Goal: Information Seeking & Learning: Learn about a topic

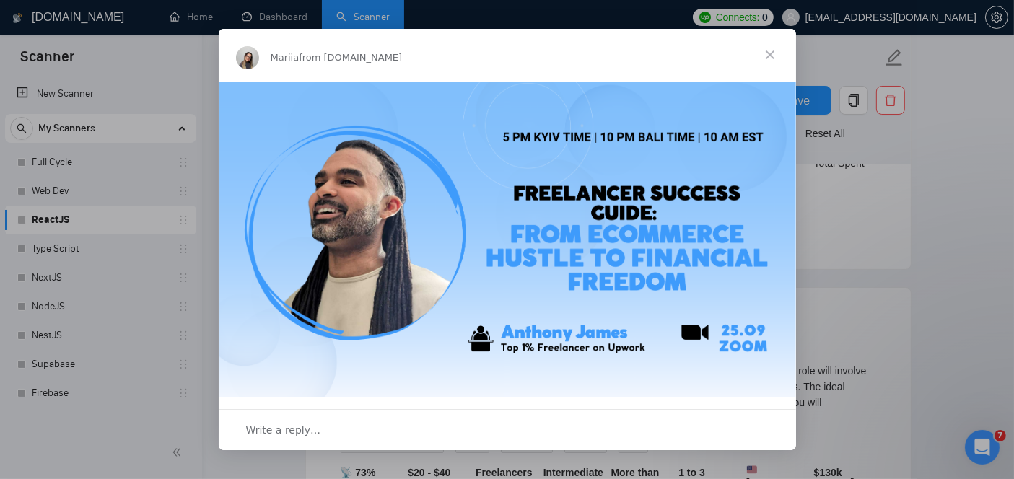
click at [943, 219] on div "Intercom messenger" at bounding box center [507, 239] width 1014 height 479
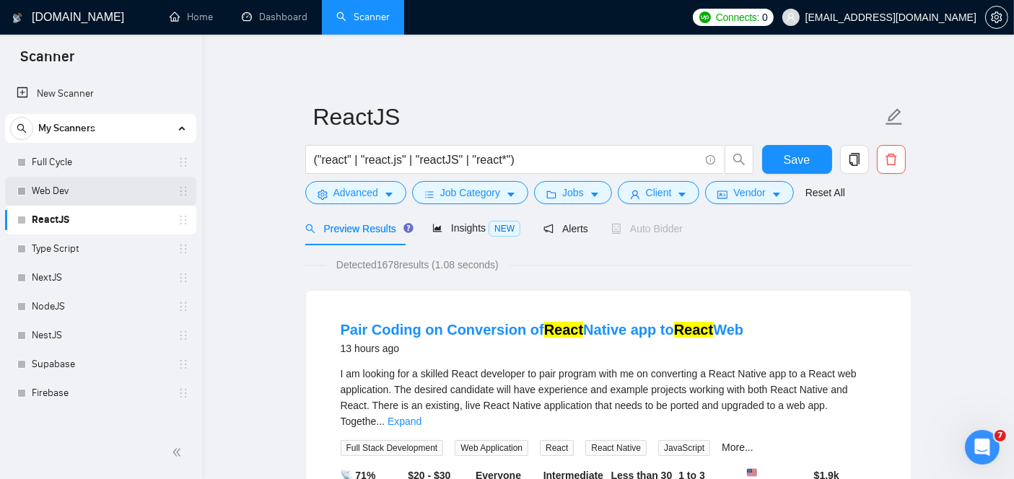
click at [68, 192] on link "Web Dev" at bounding box center [100, 191] width 137 height 29
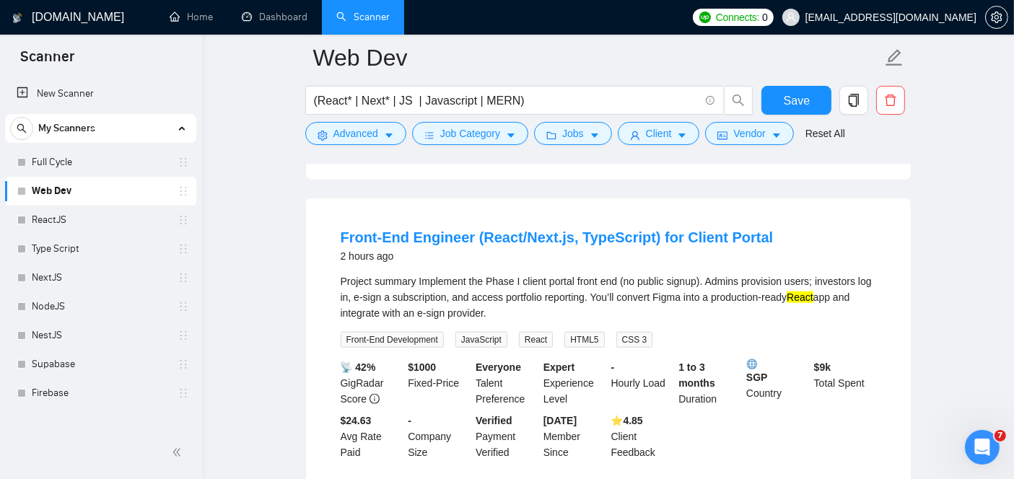
scroll to position [1411, 0]
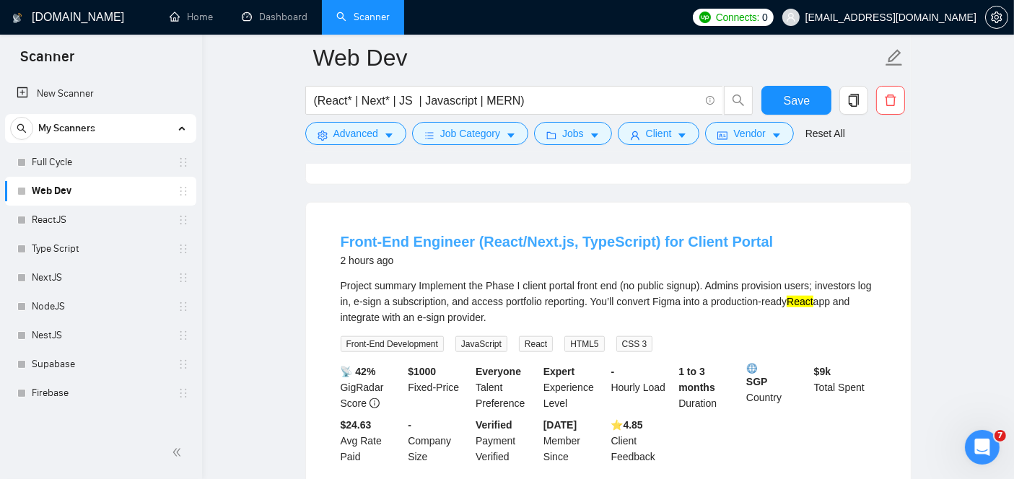
click at [559, 234] on link "Front-End Engineer (React/Next.js, TypeScript) for Client Portal" at bounding box center [557, 242] width 433 height 16
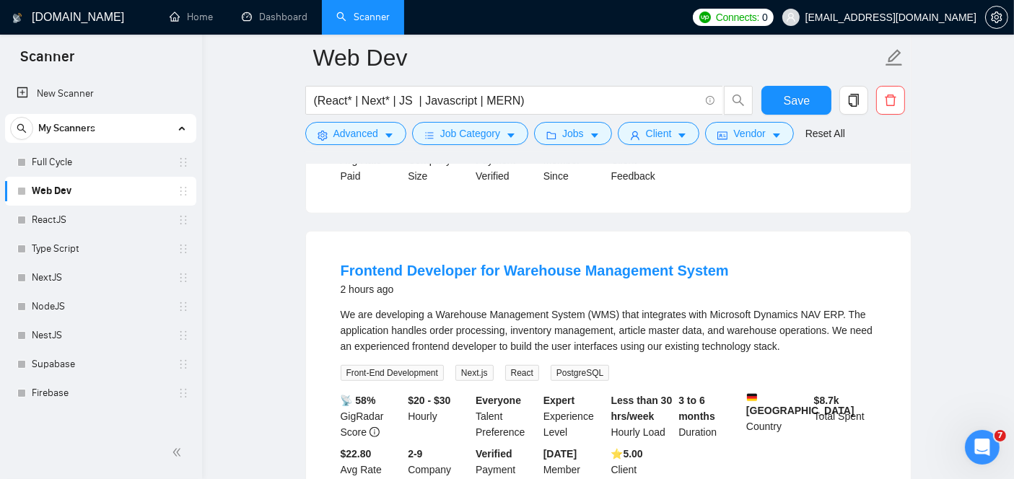
scroll to position [1070, 0]
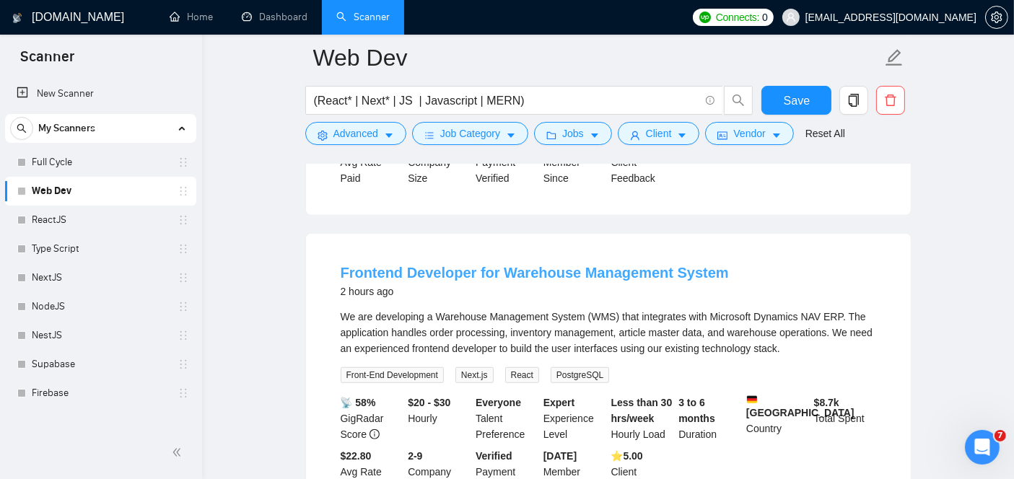
click at [422, 265] on link "Frontend Developer for Warehouse Management System" at bounding box center [535, 273] width 388 height 16
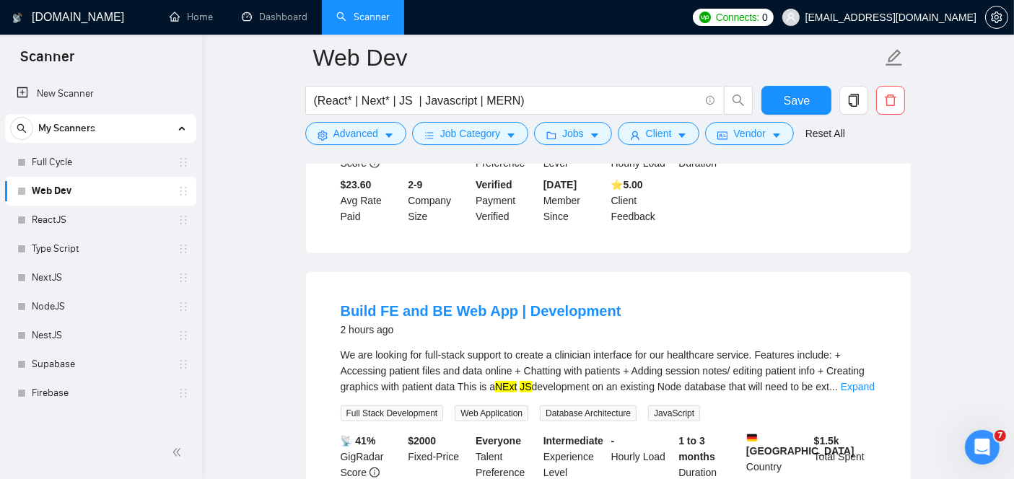
scroll to position [720, 0]
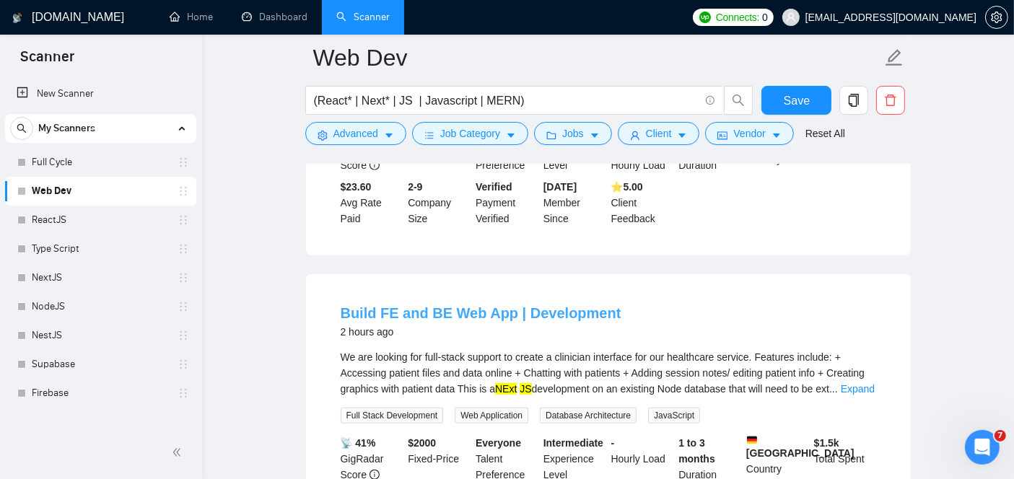
click at [466, 305] on link "Build FE and BE Web App | Development" at bounding box center [481, 313] width 281 height 16
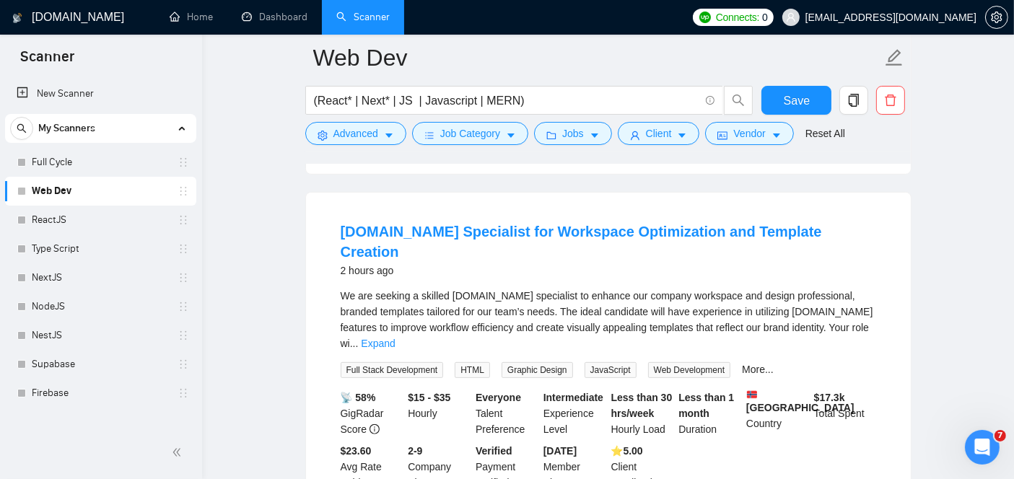
scroll to position [460, 0]
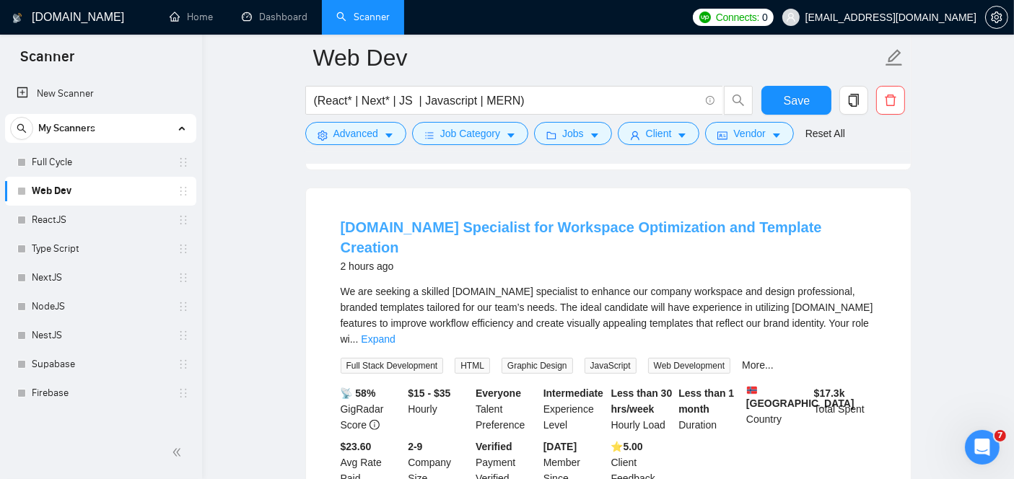
click at [471, 223] on link "[DOMAIN_NAME] Specialist for Workspace Optimization and Template Creation" at bounding box center [582, 237] width 482 height 36
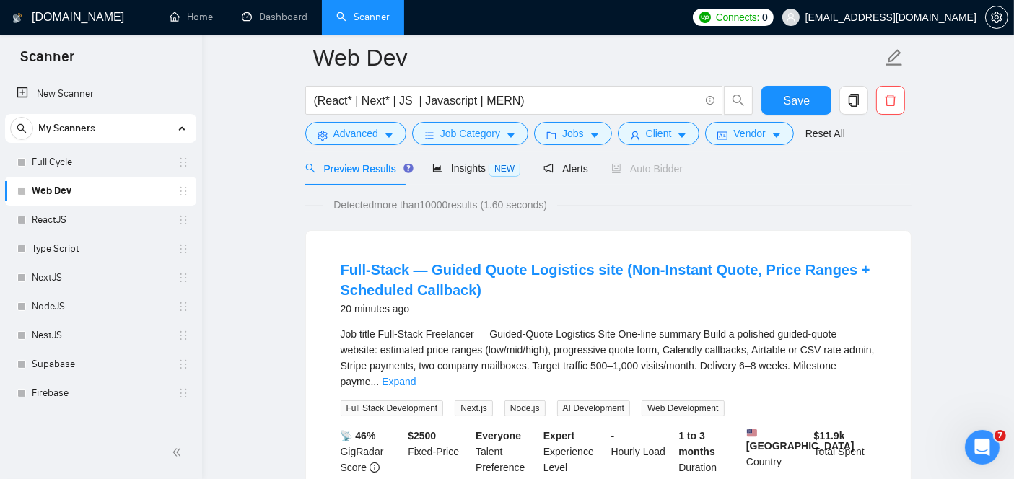
scroll to position [67, 0]
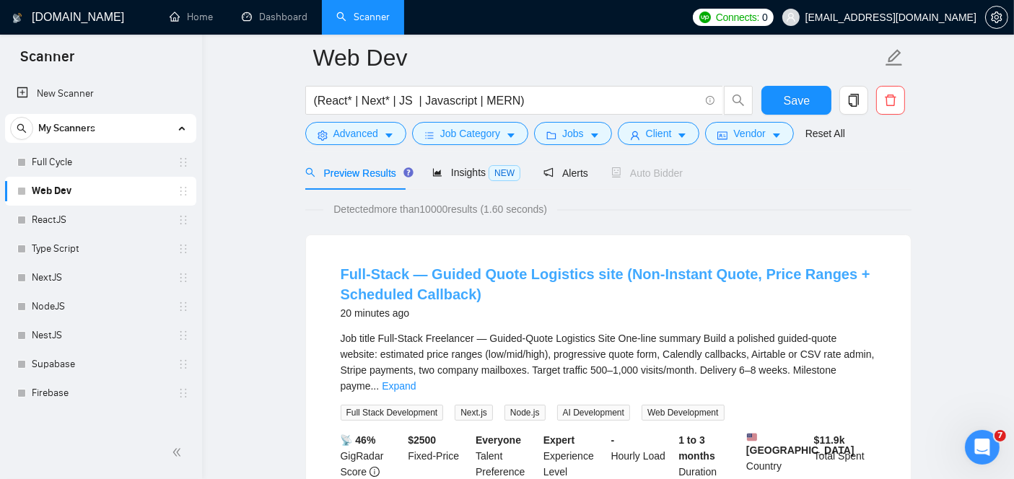
click at [427, 290] on link "Full‑Stack — Guided Quote Logistics site (Non‑Instant Quote, Price Ranges + Sch…" at bounding box center [606, 284] width 530 height 36
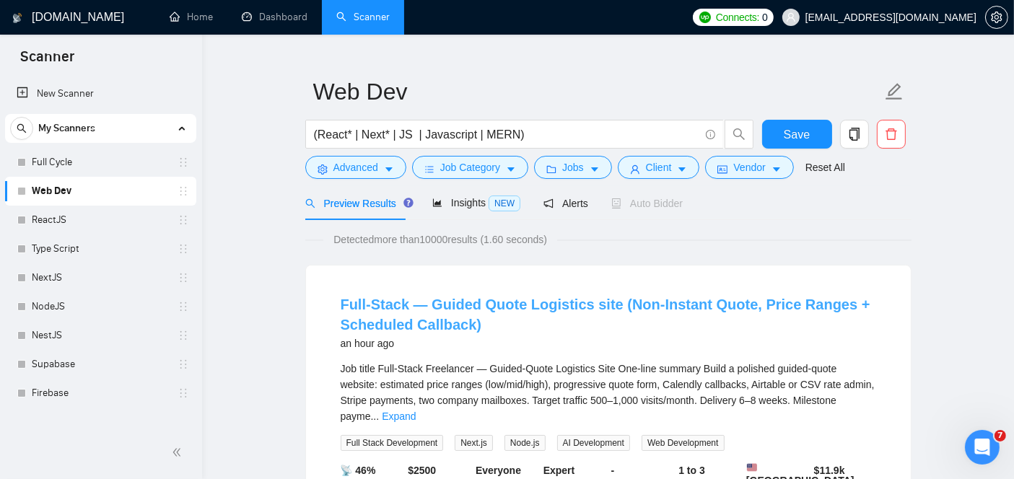
scroll to position [0, 0]
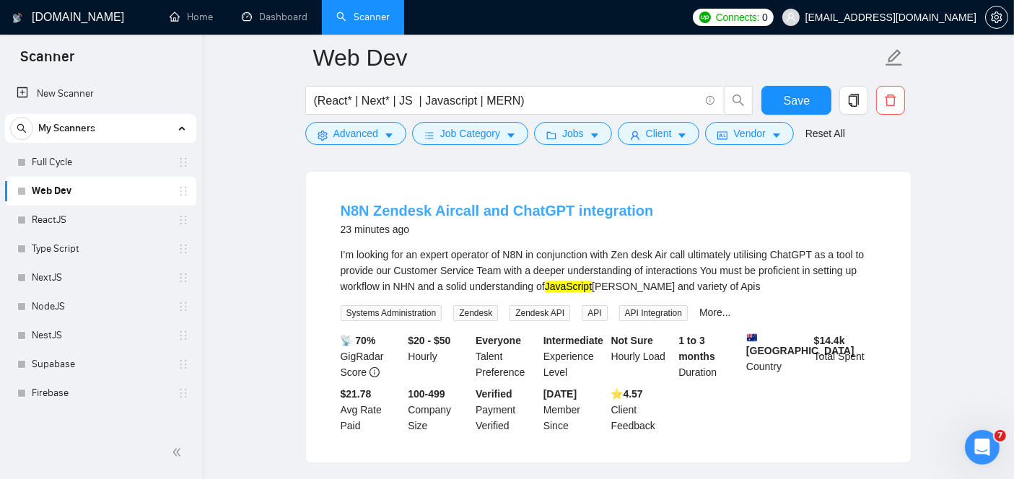
scroll to position [131, 0]
click at [708, 312] on link "More..." at bounding box center [716, 312] width 32 height 12
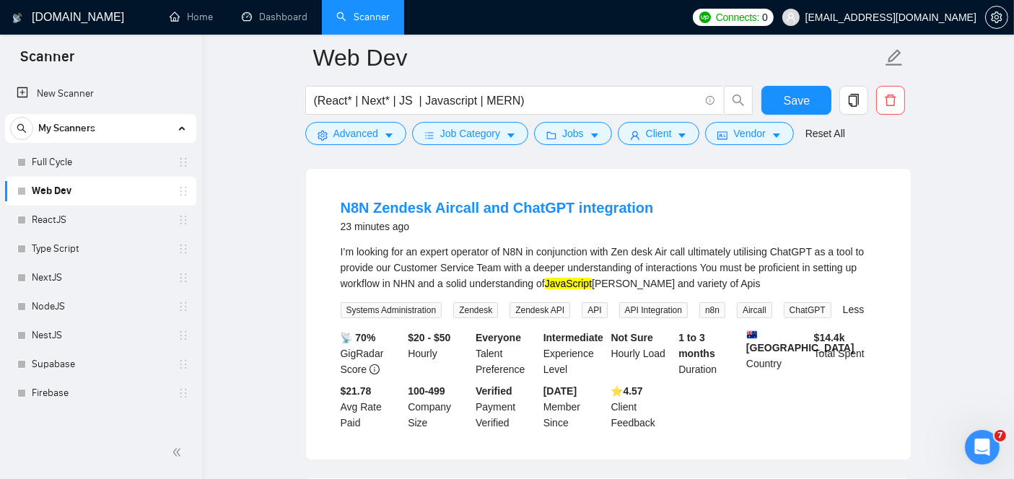
scroll to position [133, 0]
click at [513, 204] on link "N8N Zendesk Aircall and ChatGPT integration" at bounding box center [497, 209] width 313 height 16
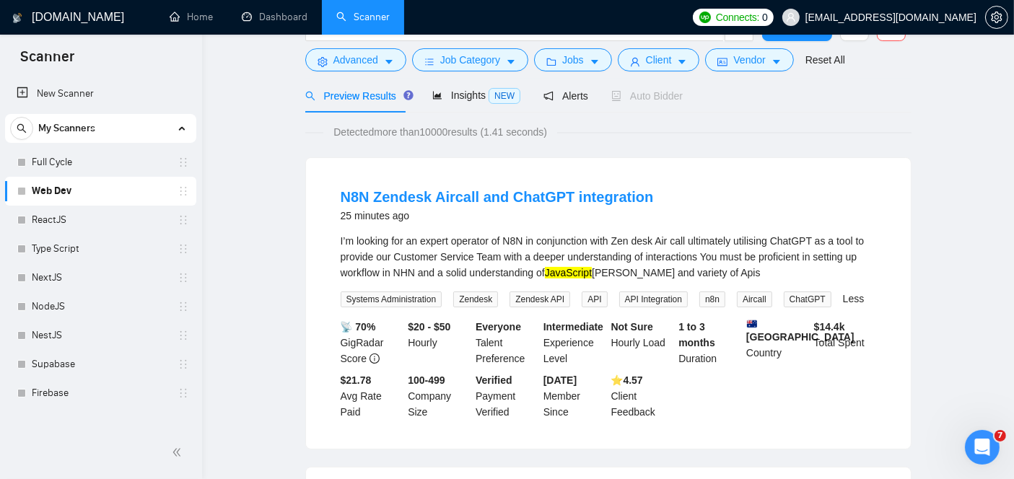
scroll to position [0, 0]
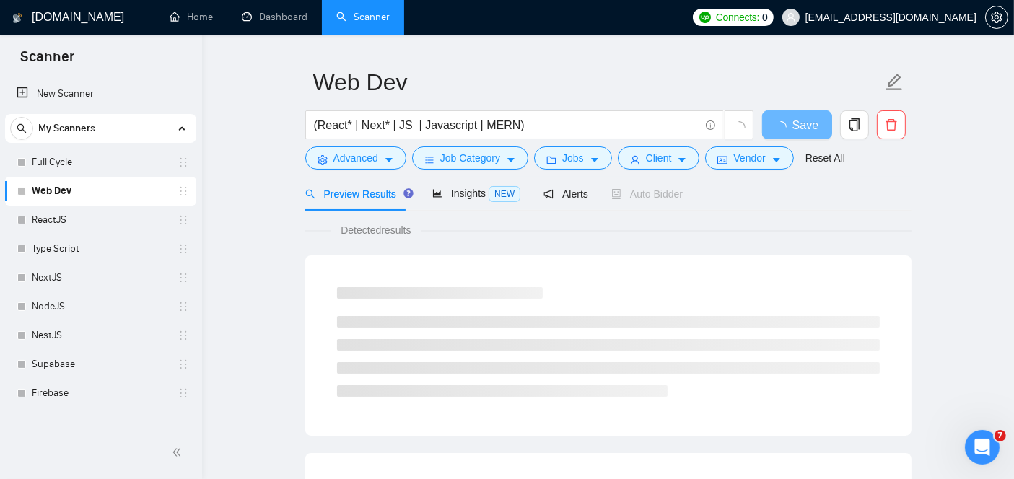
scroll to position [38, 0]
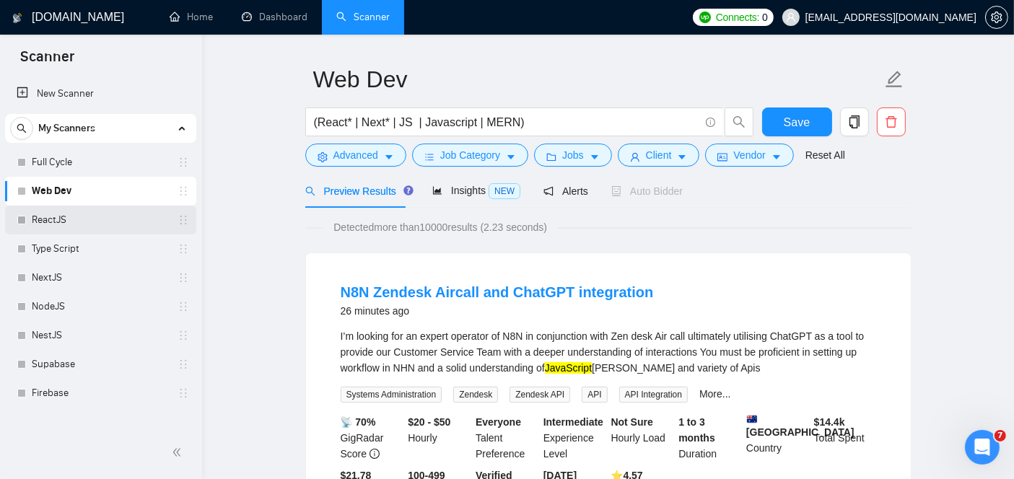
click at [54, 225] on link "ReactJS" at bounding box center [100, 220] width 137 height 29
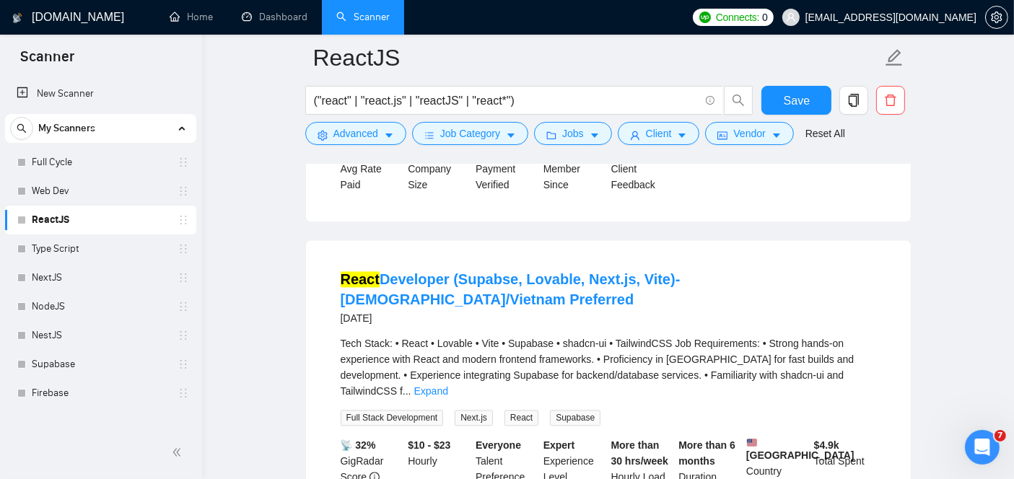
scroll to position [3105, 0]
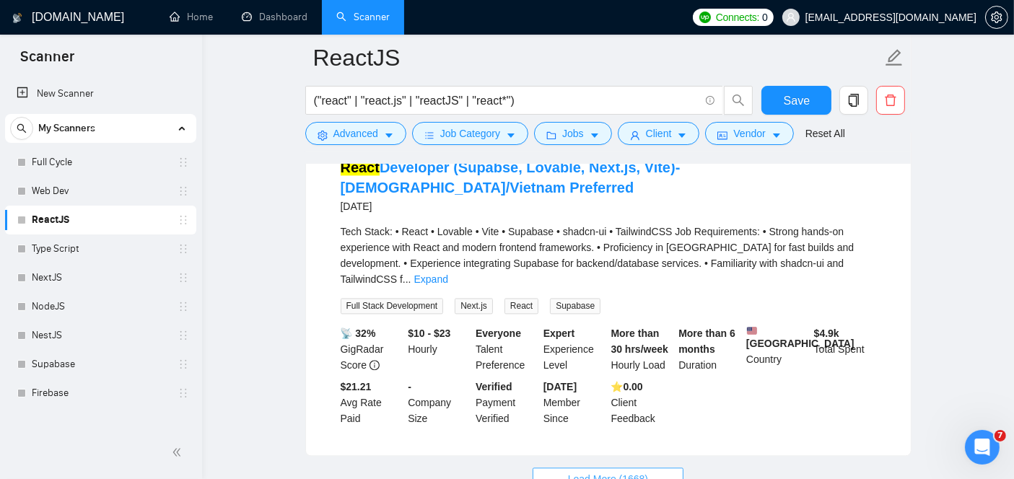
click at [579, 471] on span "Load More (1668)" at bounding box center [608, 479] width 80 height 16
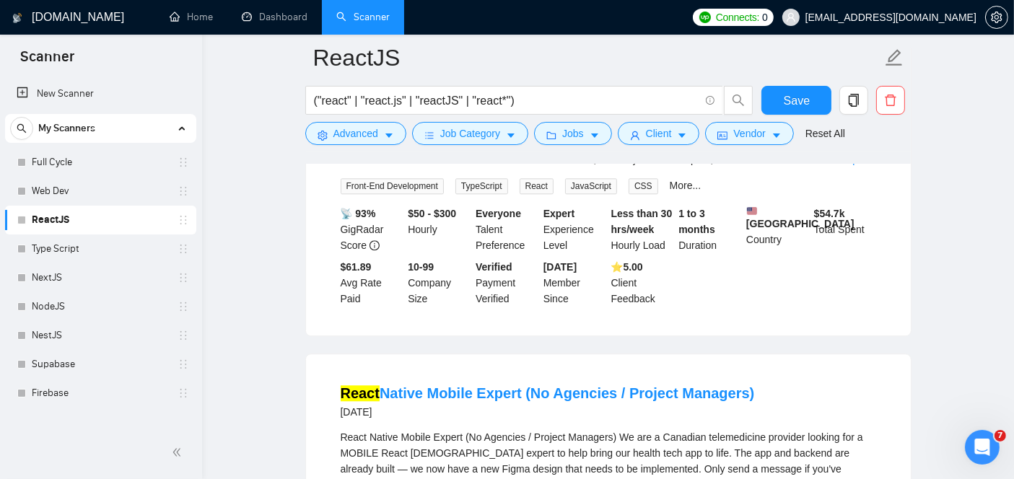
scroll to position [3536, 0]
